Goal: Find specific page/section: Find specific page/section

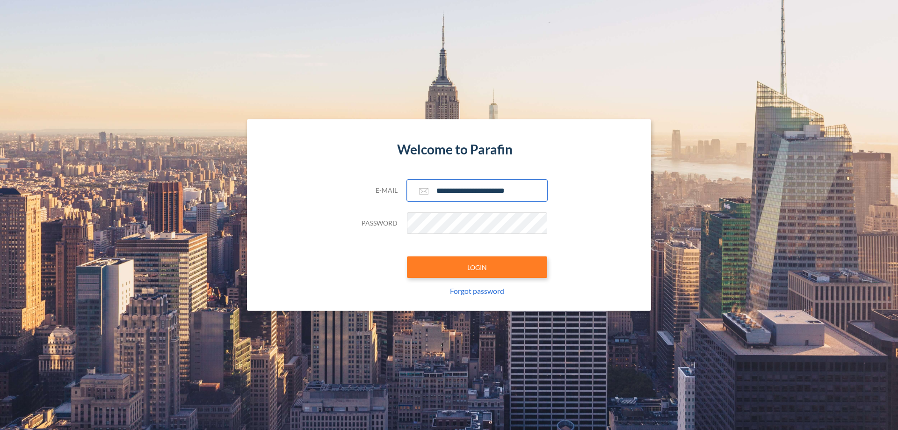
type input "**********"
click at [477, 267] on button "LOGIN" at bounding box center [477, 267] width 140 height 22
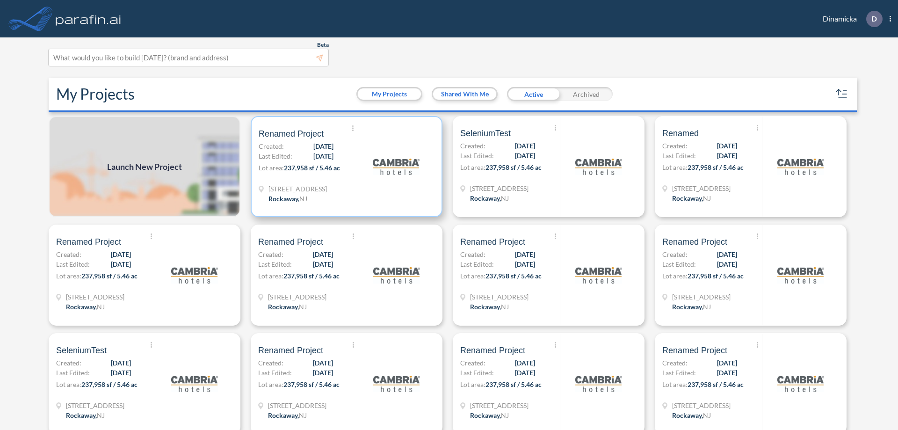
scroll to position [2, 0]
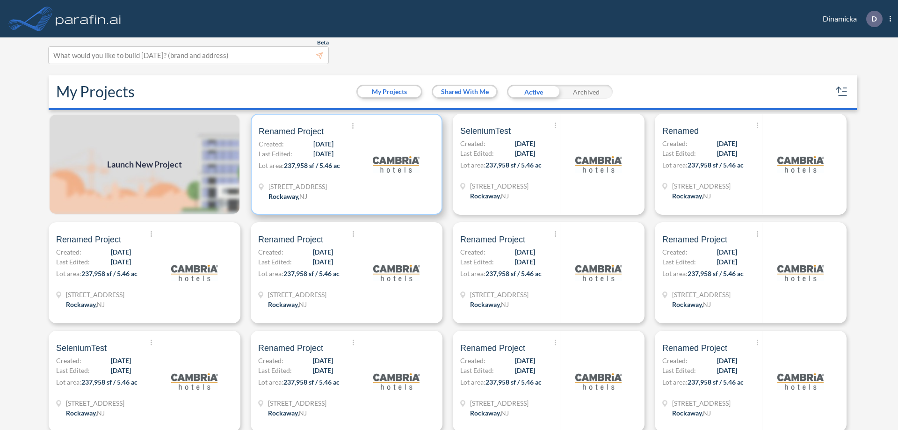
click at [345, 164] on p "Lot area: 237,958 sf / 5.46 ac" at bounding box center [308, 167] width 99 height 14
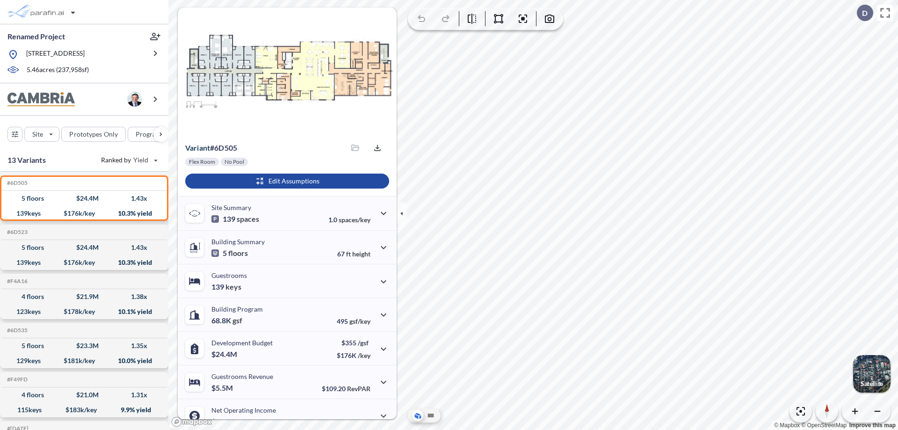
scroll to position [47, 0]
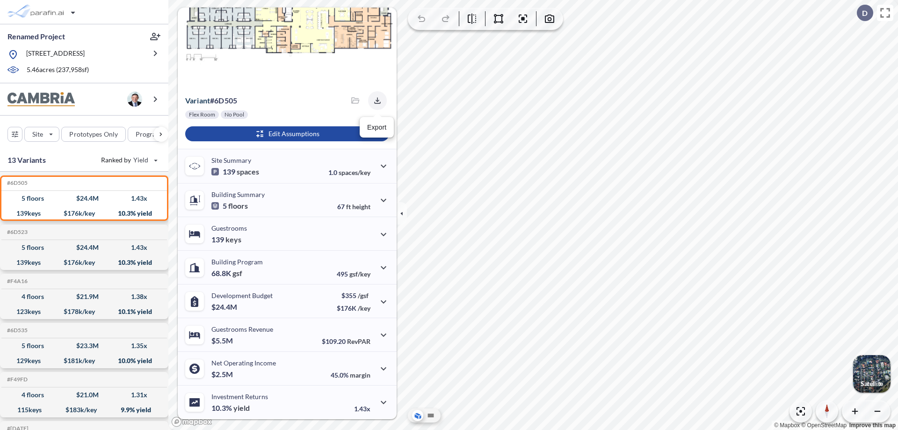
click at [375, 101] on icon "button" at bounding box center [377, 100] width 6 height 6
